Goal: Transaction & Acquisition: Purchase product/service

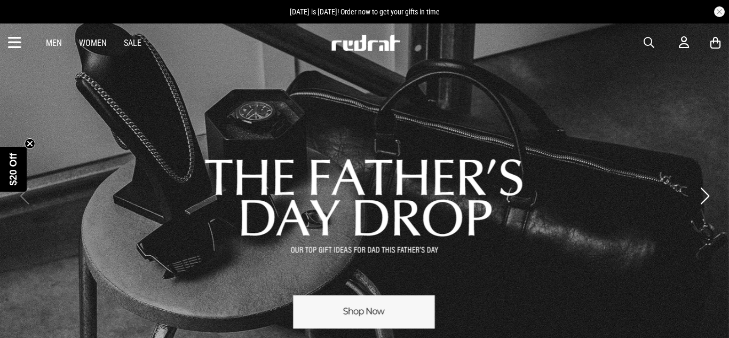
click at [646, 47] on span "button" at bounding box center [648, 42] width 11 height 13
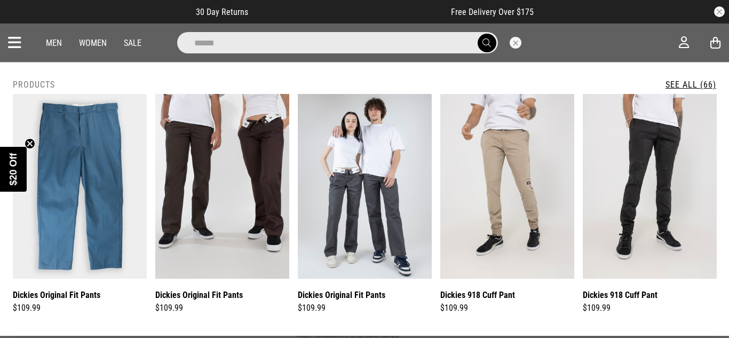
type input "******"
click at [477, 34] on button "submit" at bounding box center [486, 43] width 19 height 19
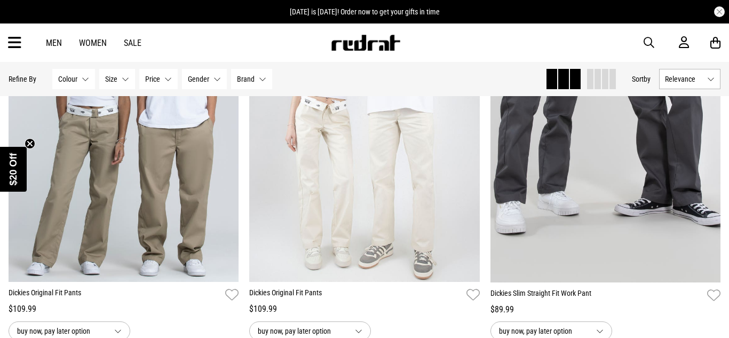
scroll to position [2224, 0]
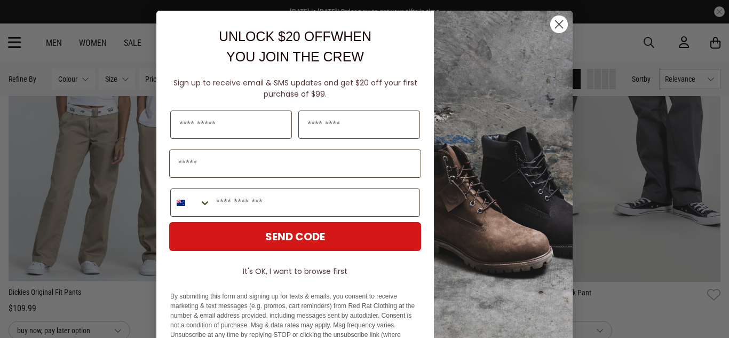
click at [561, 28] on circle "Close dialog" at bounding box center [559, 24] width 18 height 18
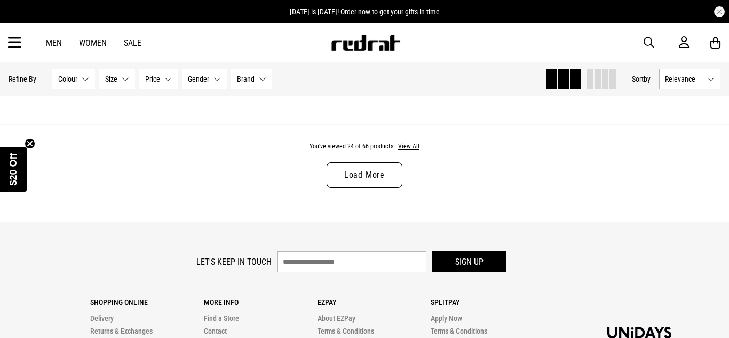
scroll to position [3276, 0]
click at [359, 184] on link "Load More" at bounding box center [364, 175] width 76 height 26
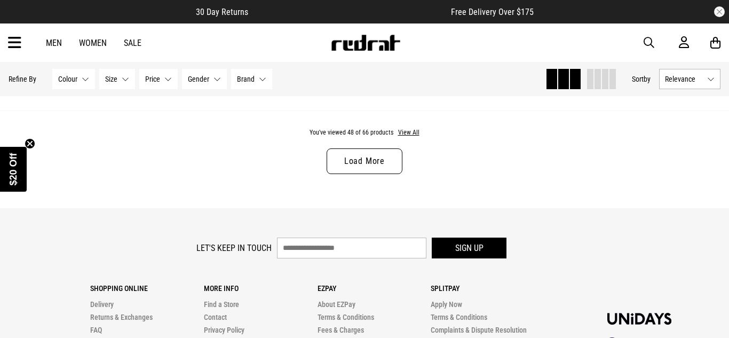
scroll to position [6519, 0]
